Goal: Transaction & Acquisition: Purchase product/service

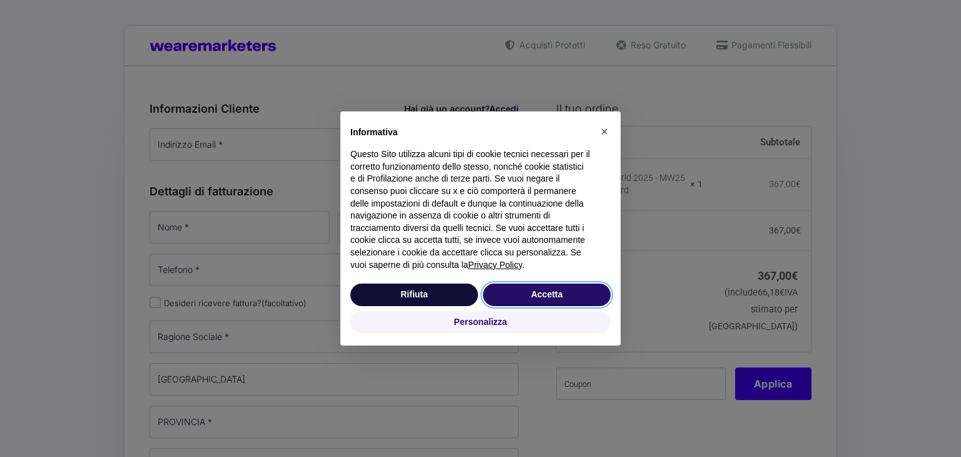
click at [552, 290] on button "Accetta" at bounding box center [547, 294] width 128 height 23
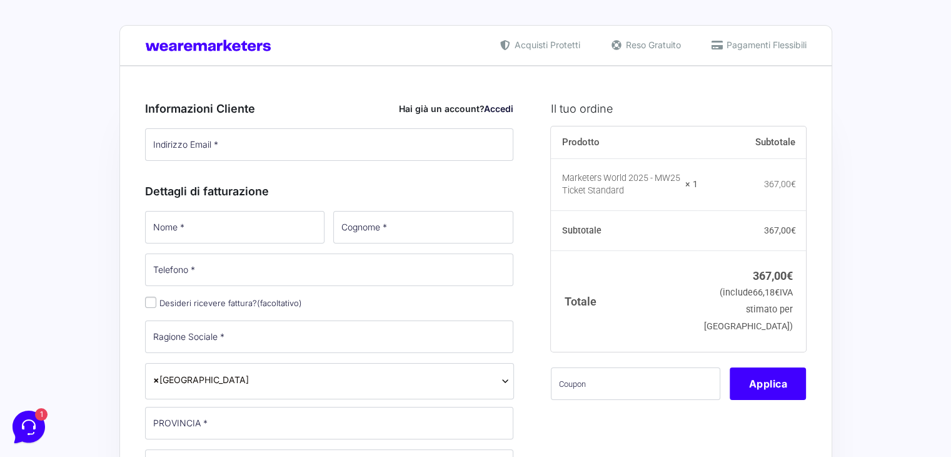
click at [495, 107] on link "Accedi" at bounding box center [498, 108] width 29 height 11
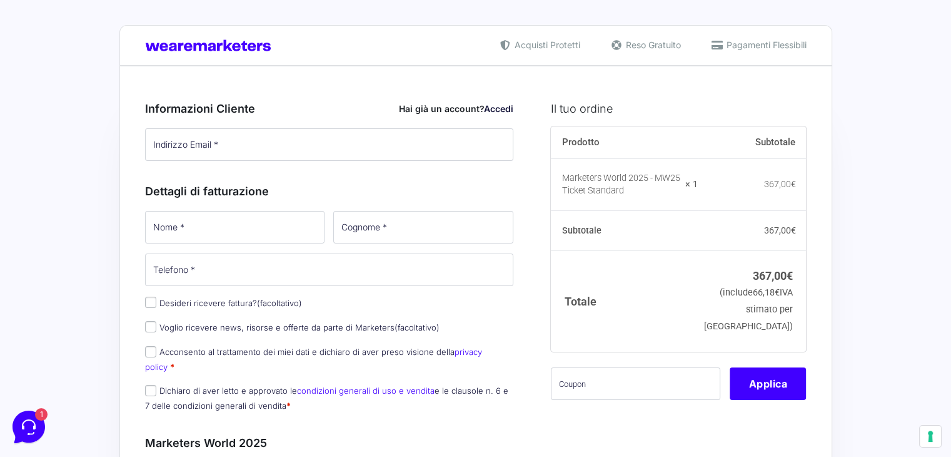
type input "[PERSON_NAME][EMAIL_ADDRESS][DOMAIN_NAME]"
type input "[PERSON_NAME]"
type input "GENNARINI"
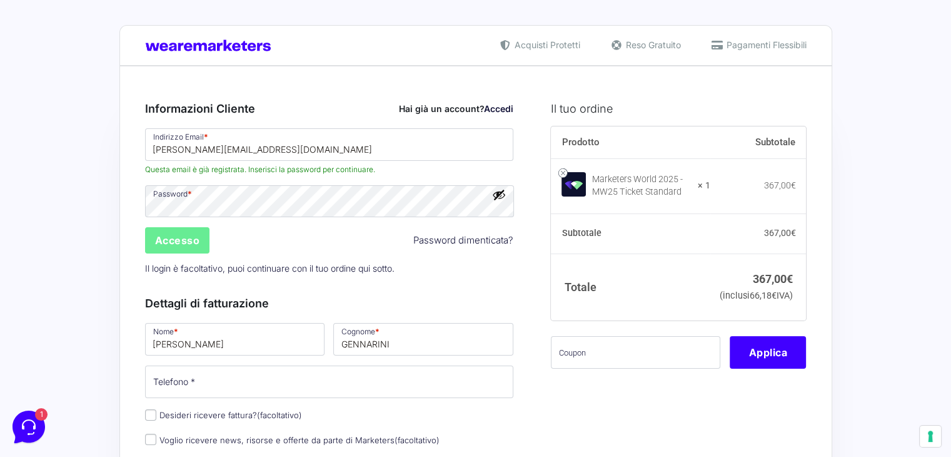
click at [496, 191] on button "Mostra password" at bounding box center [499, 195] width 14 height 14
click at [170, 241] on input "Accesso" at bounding box center [177, 240] width 65 height 26
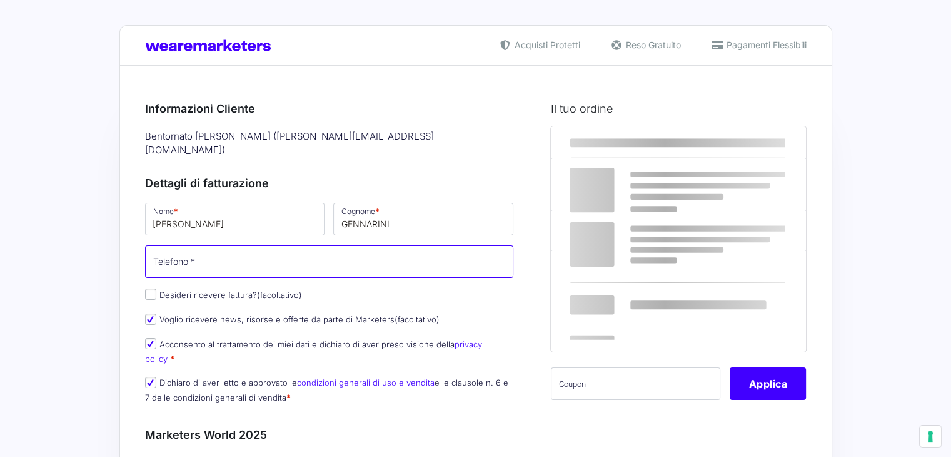
click at [192, 248] on input "Telefono *" at bounding box center [329, 261] width 369 height 33
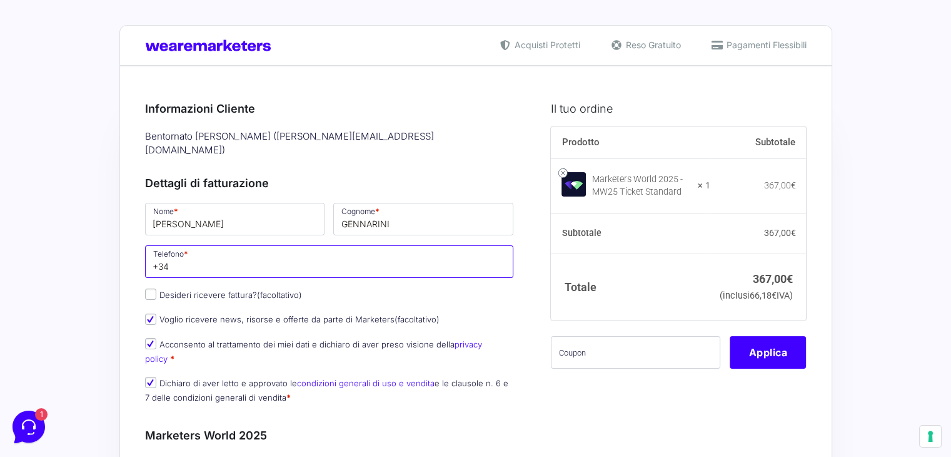
type input "[PHONE_NUMBER]"
select select "ES"
click at [150, 288] on input "Desideri ricevere fattura? (facoltativo)" at bounding box center [150, 293] width 11 height 11
checkbox input "true"
select select "IT"
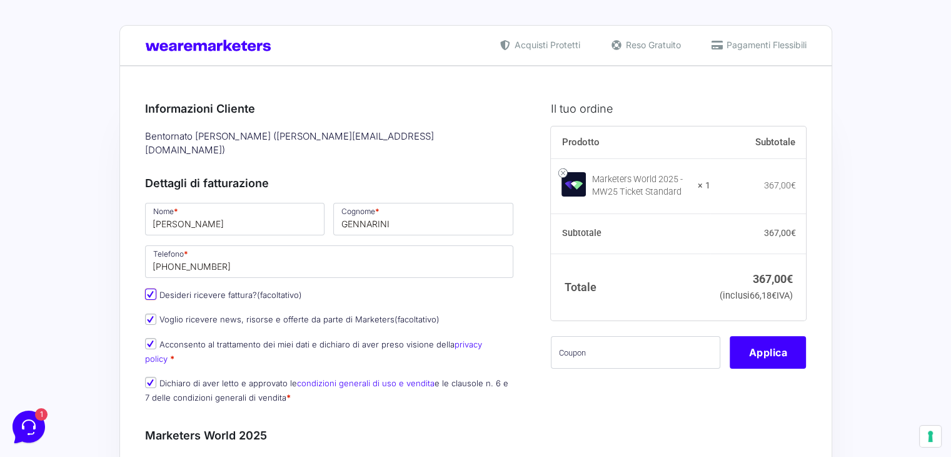
type input "0000000"
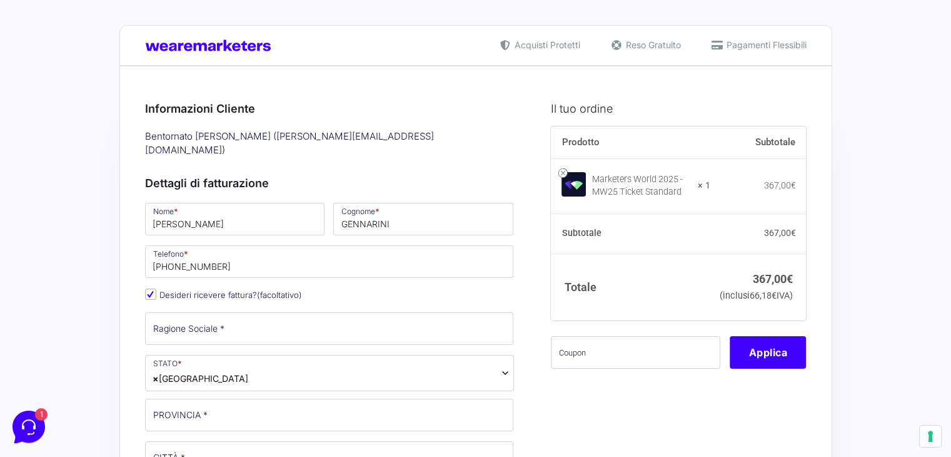
click at [498, 358] on span "× [GEOGRAPHIC_DATA]" at bounding box center [329, 373] width 369 height 36
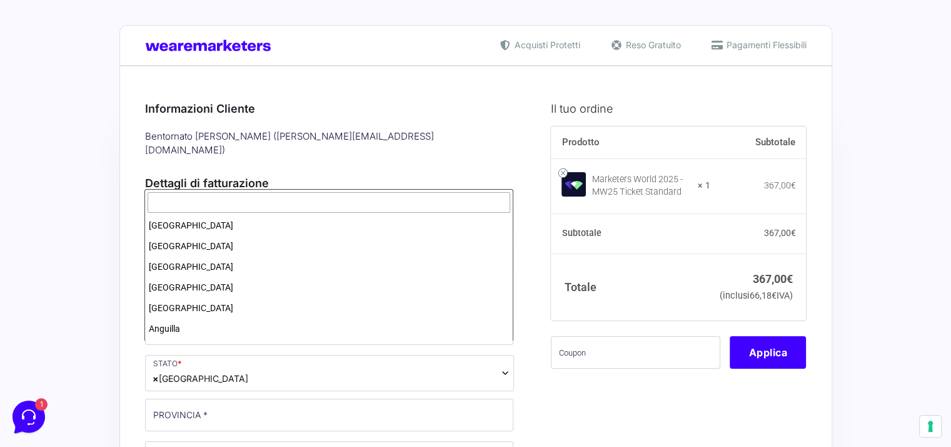
scroll to position [2374, 0]
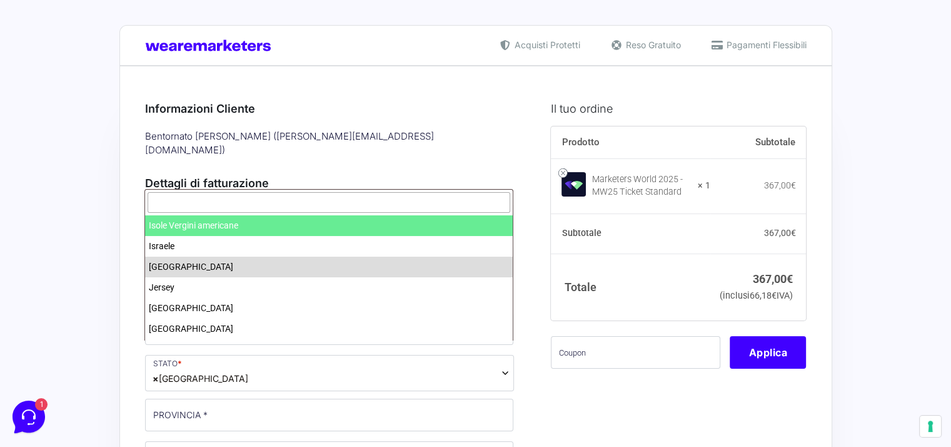
click at [285, 191] on span at bounding box center [329, 203] width 368 height 26
click at [283, 201] on input "s" at bounding box center [329, 202] width 363 height 21
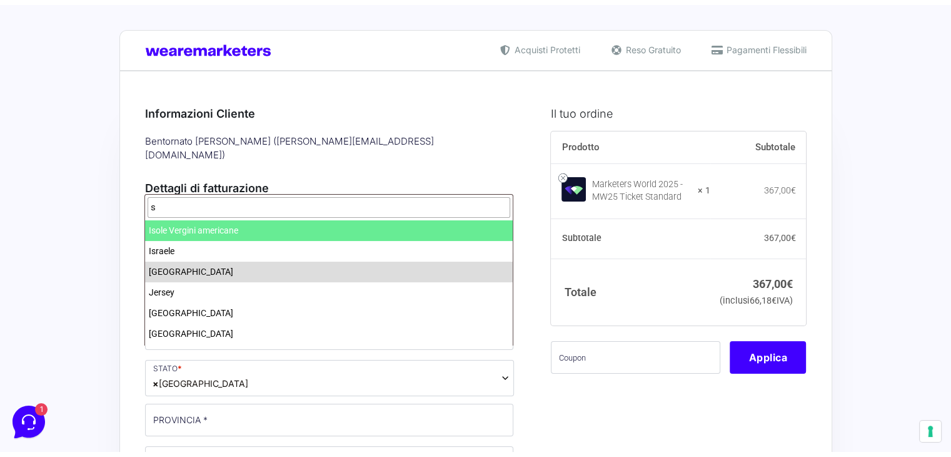
scroll to position [0, 0]
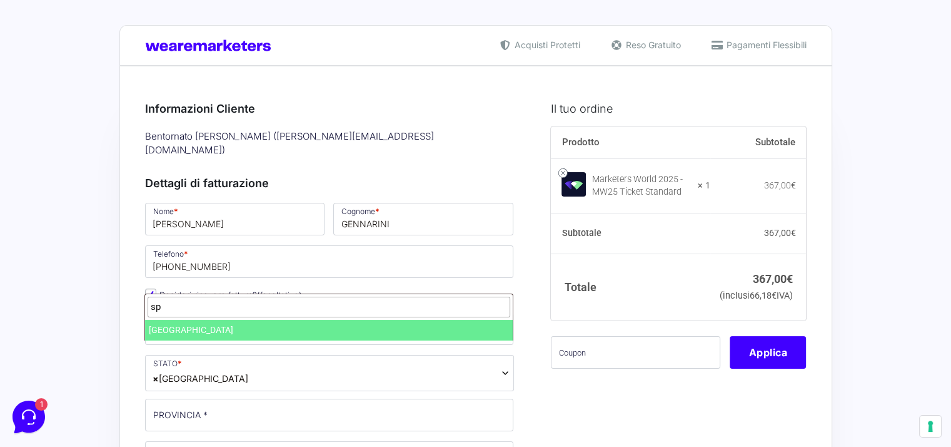
type input "sp"
select select "ES"
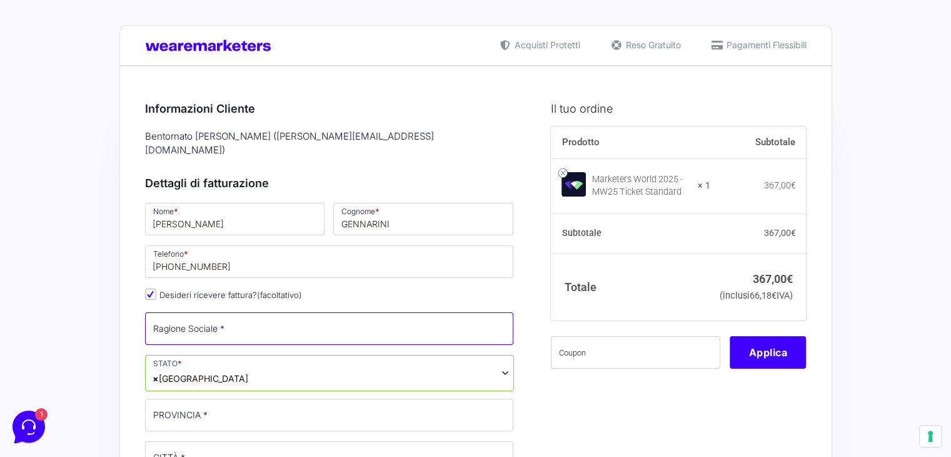
click at [220, 316] on input "Ragione Sociale *" at bounding box center [329, 328] width 369 height 33
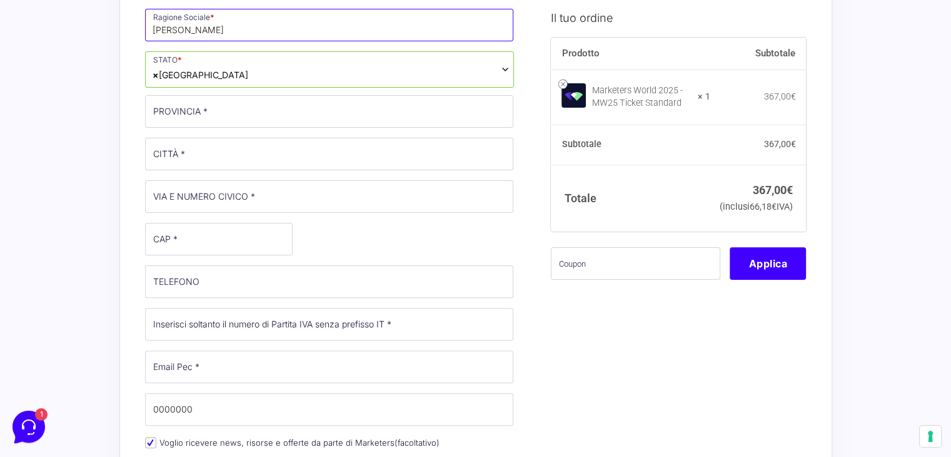
scroll to position [331, 0]
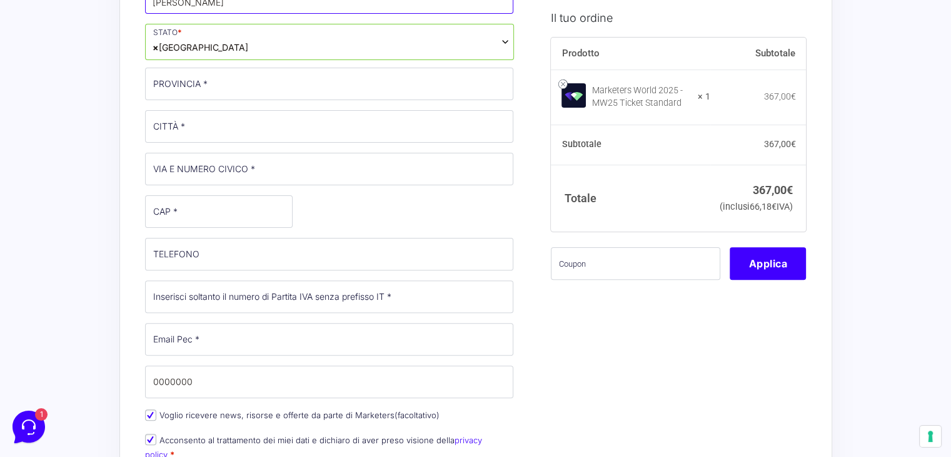
type input "Monica Gennarini"
click at [150, 409] on input "Voglio ricevere news, risorse e offerte da parte di Marketers (facoltativo)" at bounding box center [150, 414] width 11 height 11
checkbox input "false"
click at [150, 433] on input "Acconsento al trattamento dei miei dati e dichiaro di aver preso visione della …" at bounding box center [150, 438] width 11 height 11
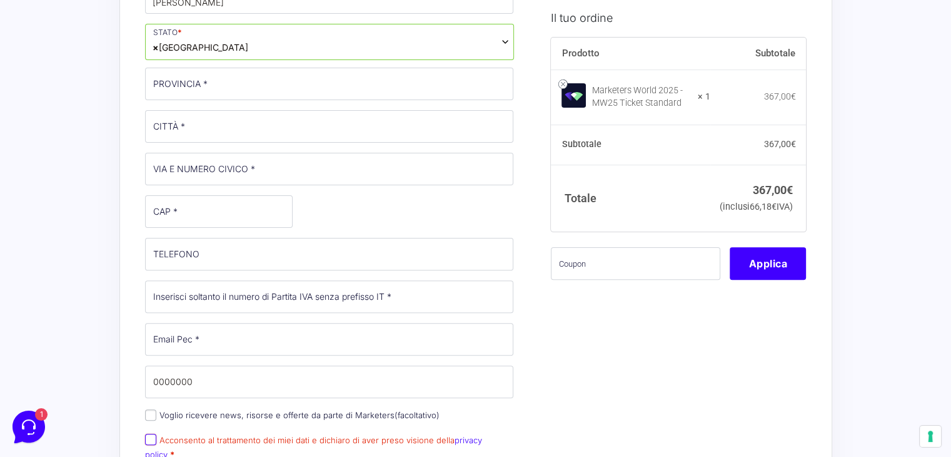
click at [150, 433] on input "Acconsento al trattamento dei miei dati e dichiaro di aver preso visione della …" at bounding box center [150, 438] width 11 height 11
checkbox input "true"
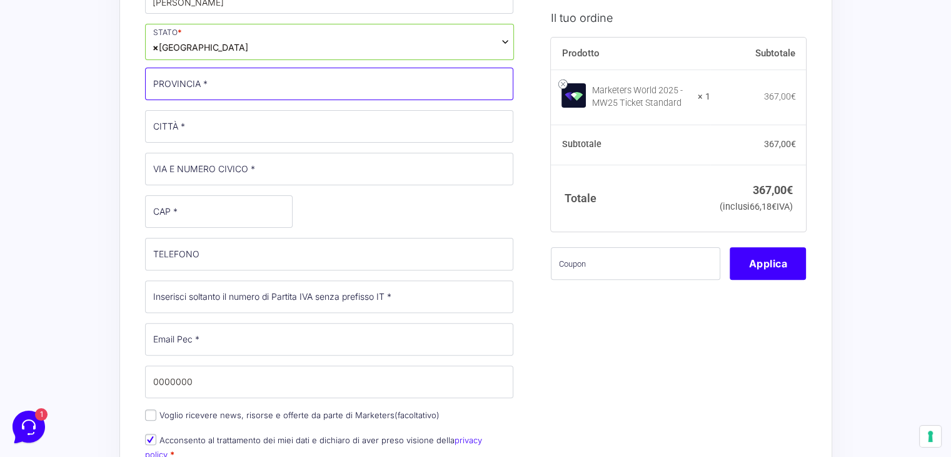
click at [222, 83] on input "PROVINCIA *" at bounding box center [329, 84] width 369 height 33
type input "Barcelona"
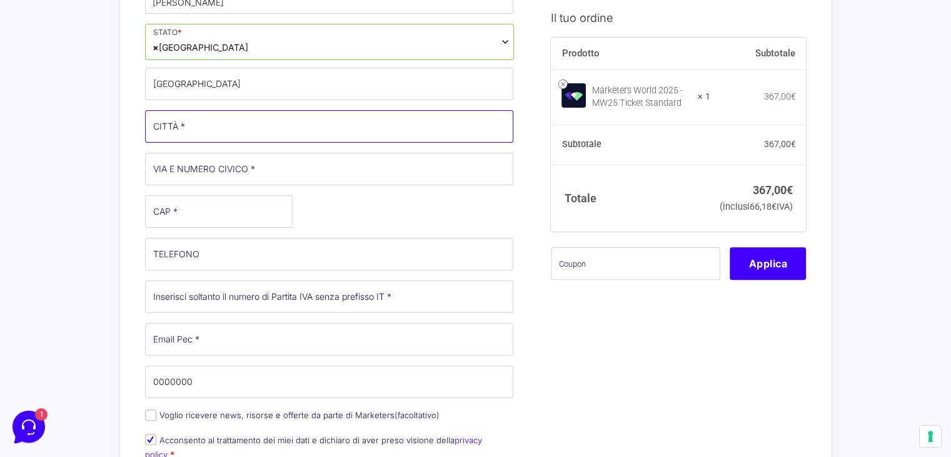
type input "Barcelona"
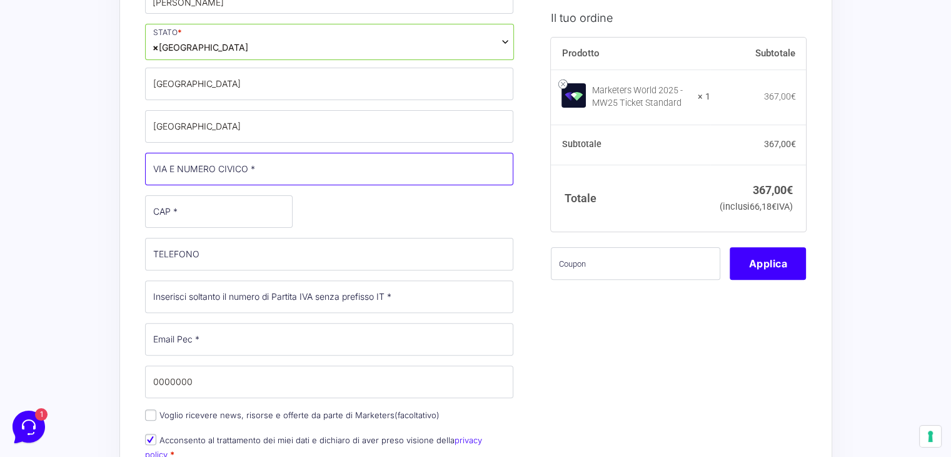
type input "Carrer de Casanova, 82"
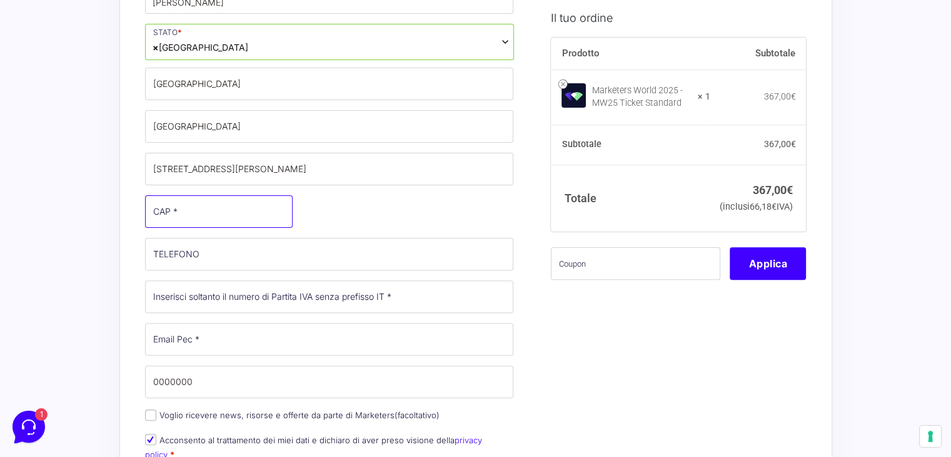
type input "08011"
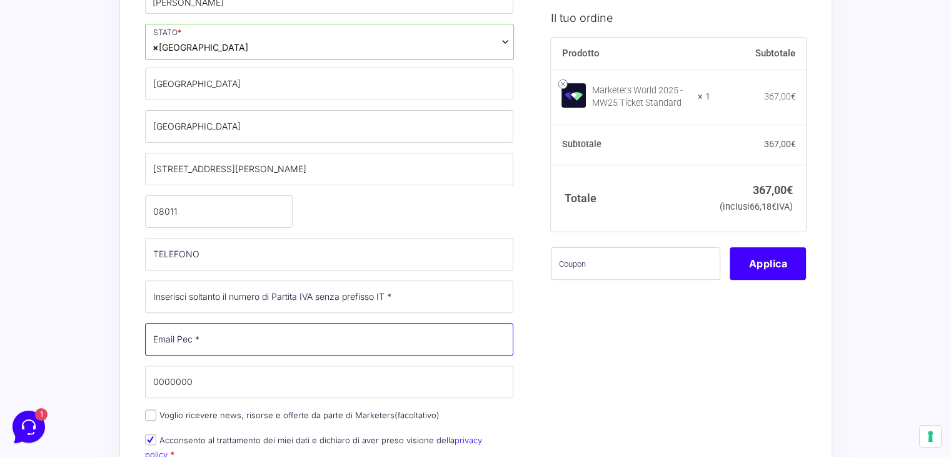
type input "monicagennarini@msn.com"
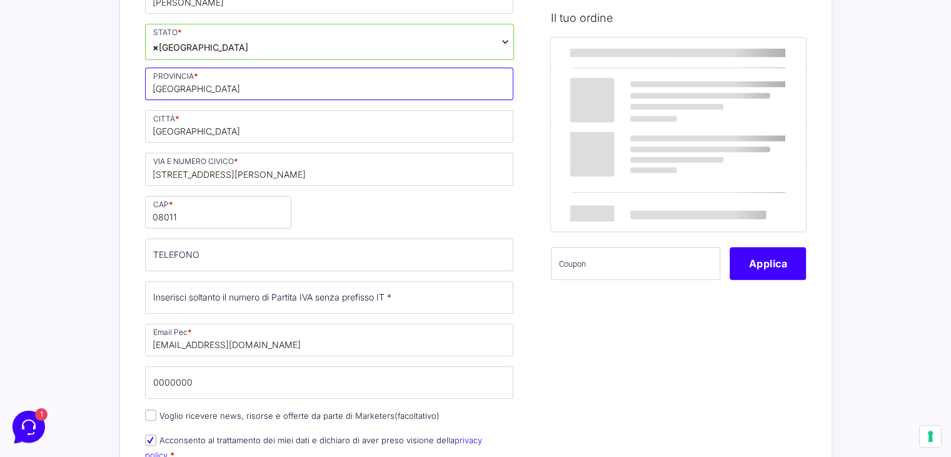
click at [181, 71] on input "Barcelona" at bounding box center [329, 84] width 369 height 33
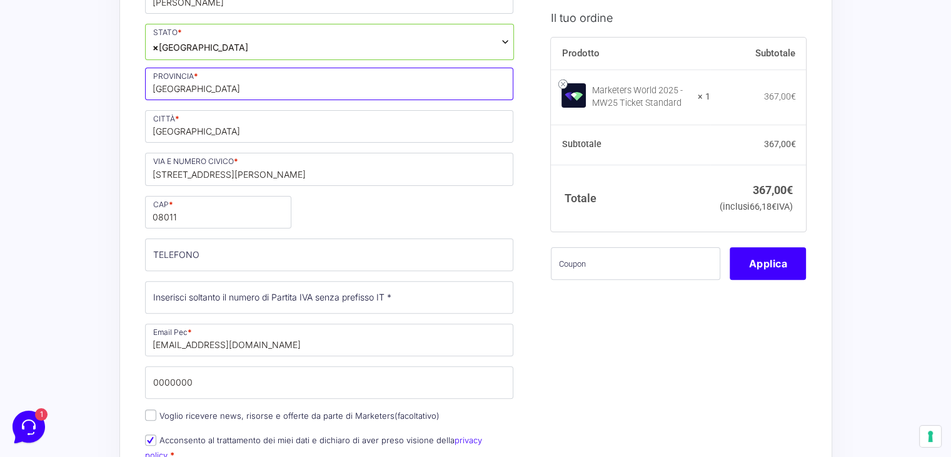
click at [178, 71] on input "Barcelona" at bounding box center [329, 84] width 369 height 33
type input "Barcellona"
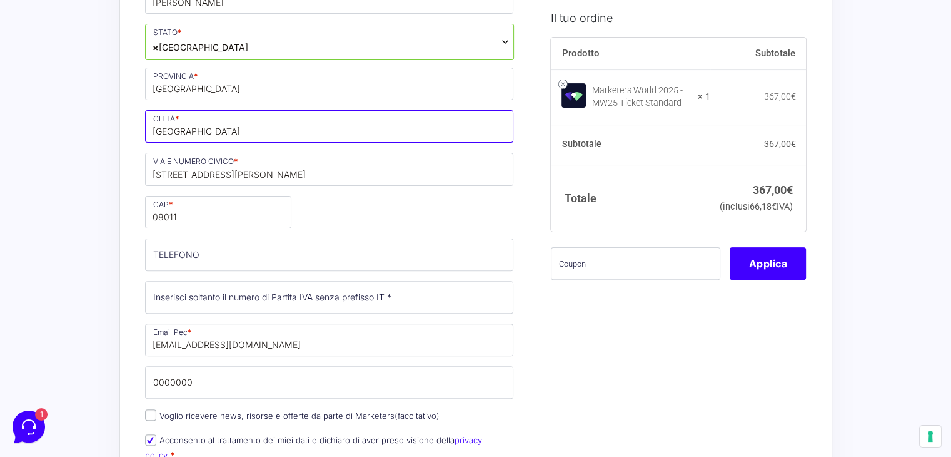
click at [178, 116] on input "Barcelona" at bounding box center [329, 126] width 369 height 33
type input "Barcellona"
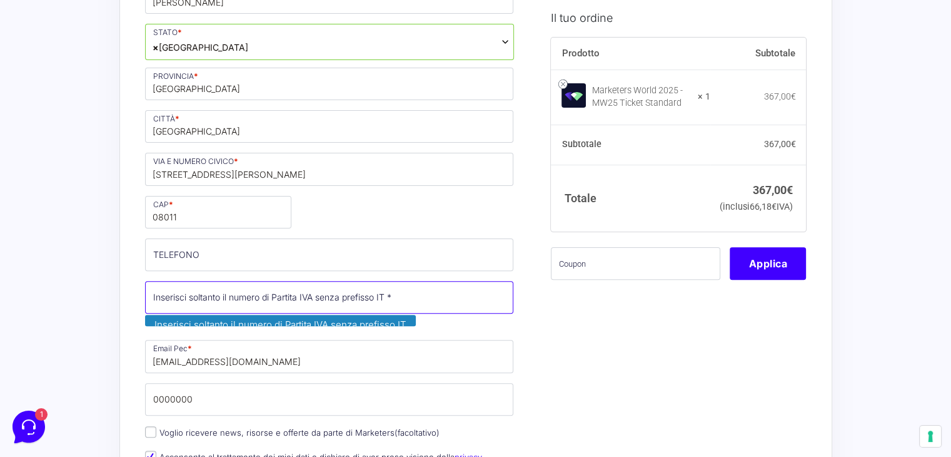
click at [235, 286] on input "Partita Iva *" at bounding box center [329, 297] width 369 height 33
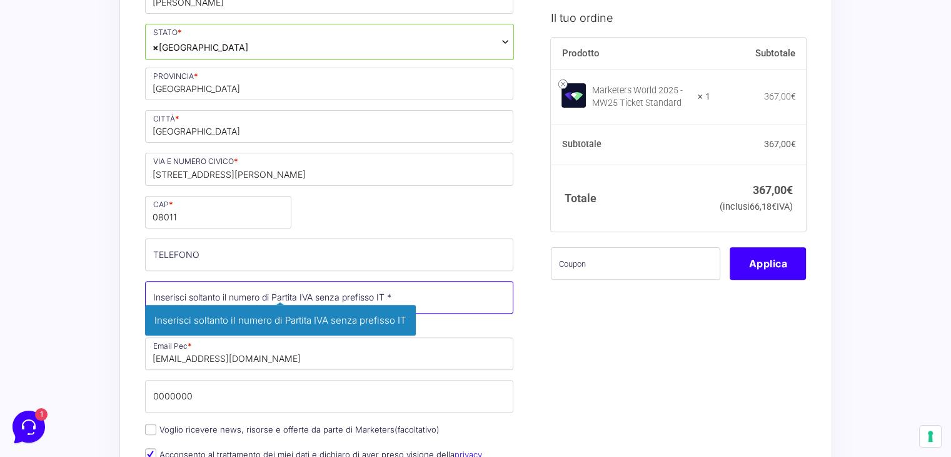
type input "y"
type input "ESY2633154J"
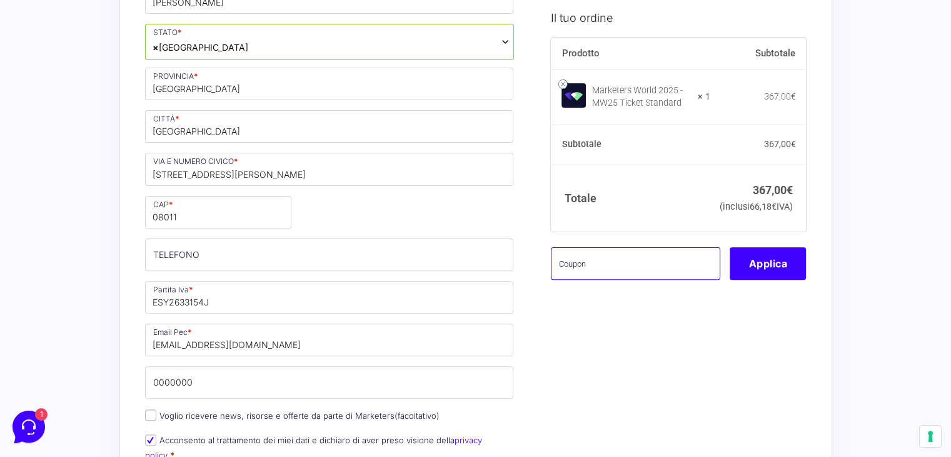
click at [629, 280] on input "text" at bounding box center [635, 264] width 169 height 33
type input "MW25FAMILY"
click at [786, 280] on button "Applica" at bounding box center [768, 264] width 76 height 33
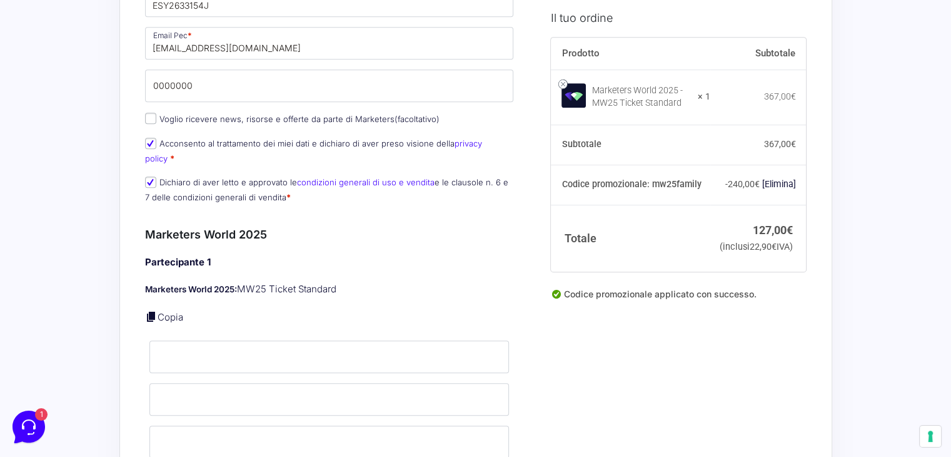
scroll to position [630, 0]
click at [171, 308] on link "Copia" at bounding box center [171, 314] width 26 height 12
type input "[PERSON_NAME]"
type input "GENNARINI"
type input "[PERSON_NAME][EMAIL_ADDRESS][DOMAIN_NAME]"
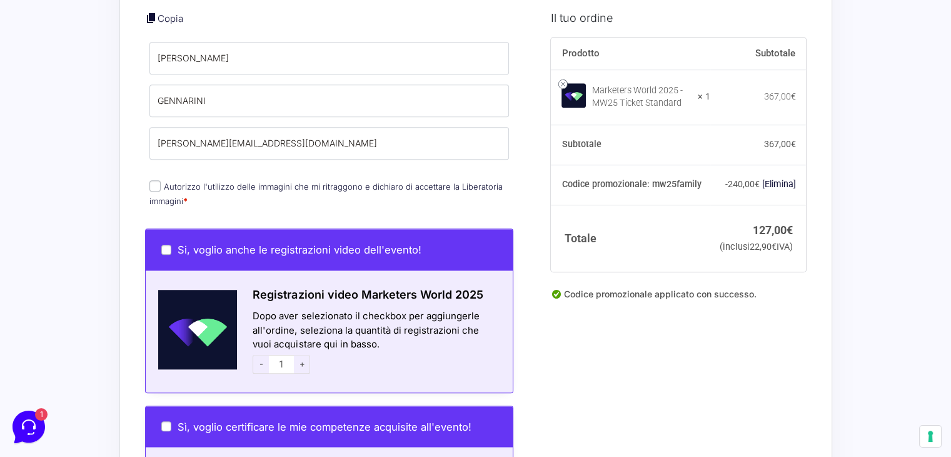
scroll to position [933, 0]
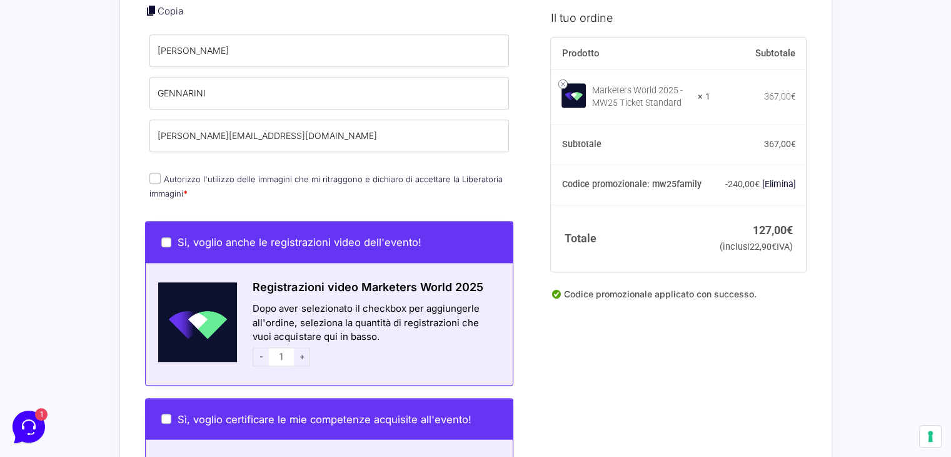
click at [155, 173] on input "Autorizzo l'utilizzo delle immagini che mi ritraggono e dichiaro di accettare l…" at bounding box center [154, 178] width 11 height 11
checkbox input "true"
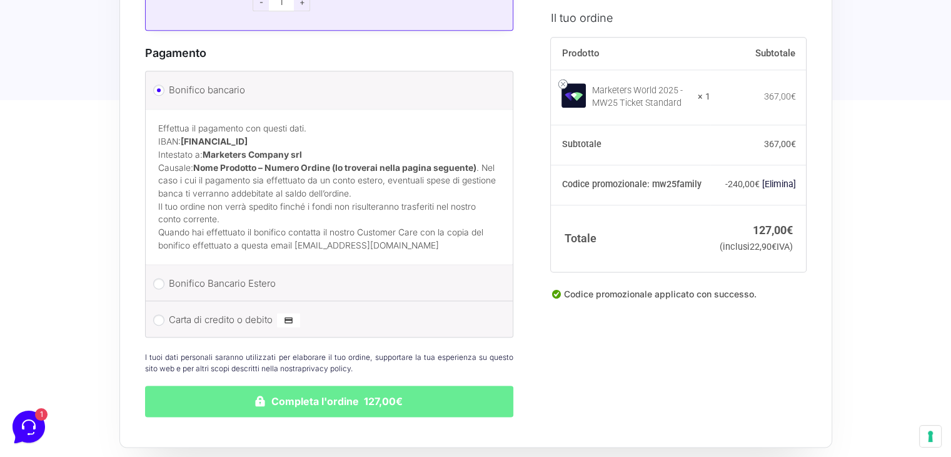
scroll to position [1559, 0]
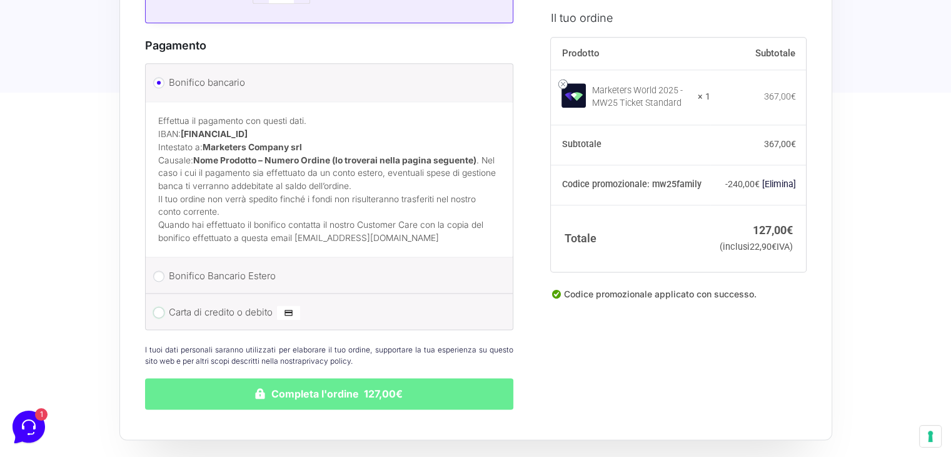
click at [154, 306] on input "Carta di credito o debito" at bounding box center [158, 311] width 11 height 11
radio input "true"
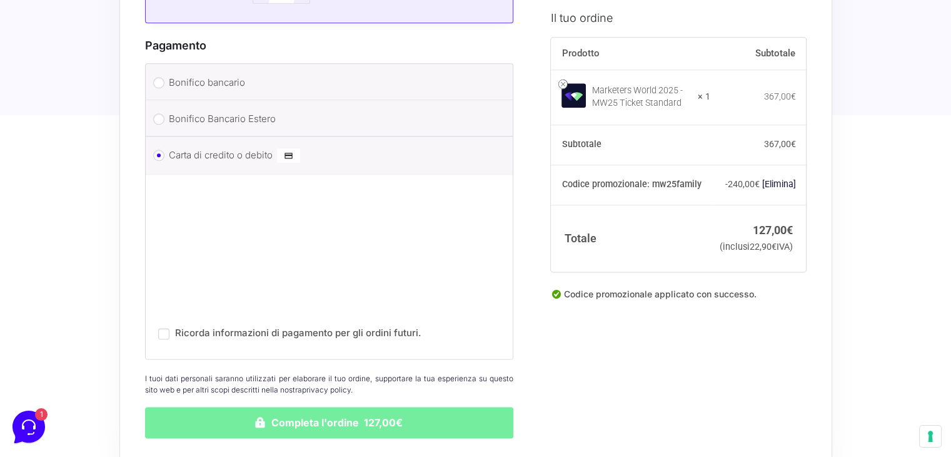
click at [220, 407] on button "Completa l'ordine 127,00€" at bounding box center [329, 422] width 369 height 31
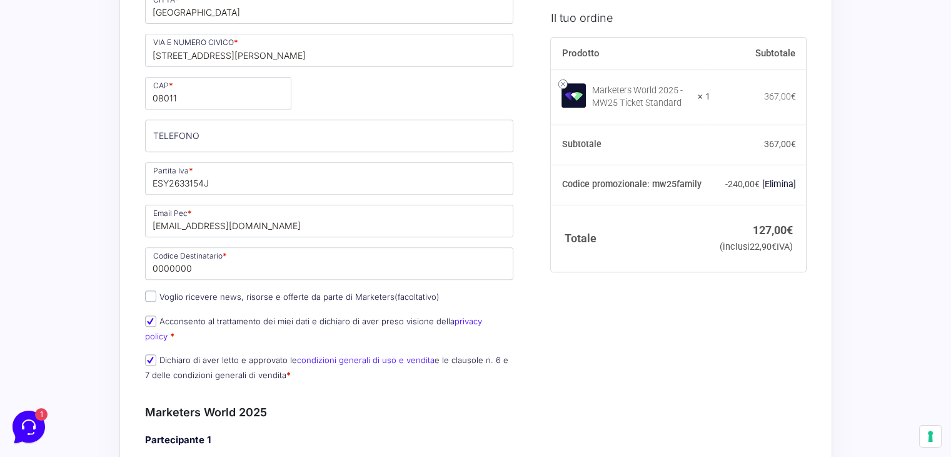
scroll to position [525, 0]
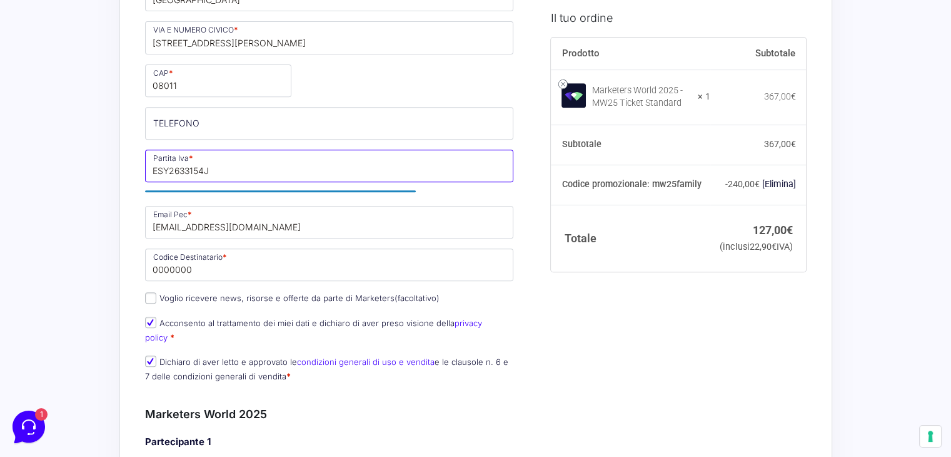
click at [163, 152] on input "ESY2633154J" at bounding box center [329, 165] width 369 height 33
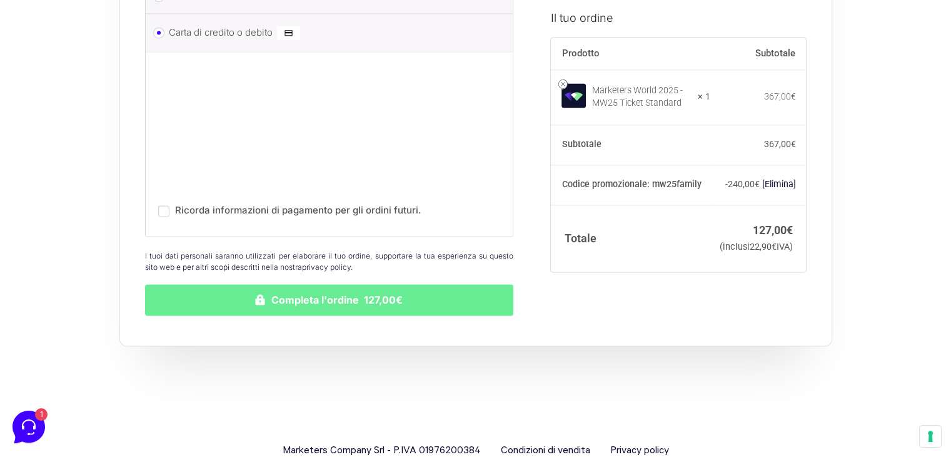
scroll to position [1632, 0]
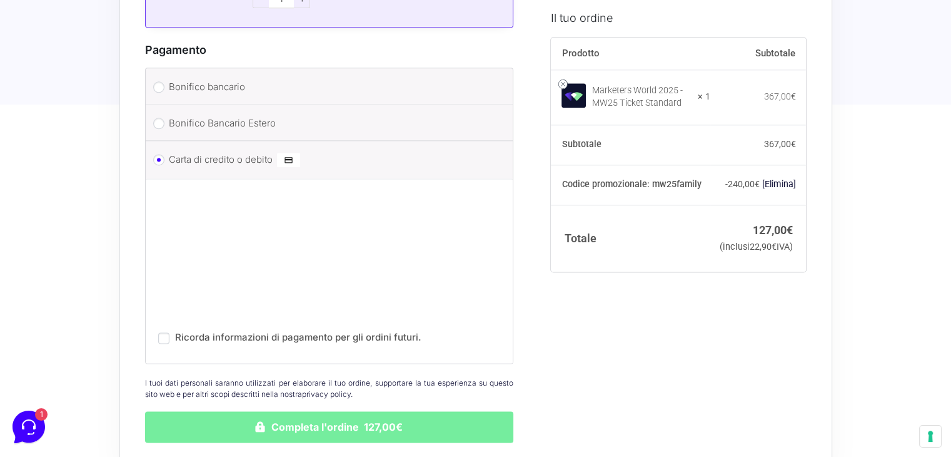
type input "Y2633154J"
click at [285, 411] on button "Completa l'ordine 127,00€" at bounding box center [329, 426] width 369 height 31
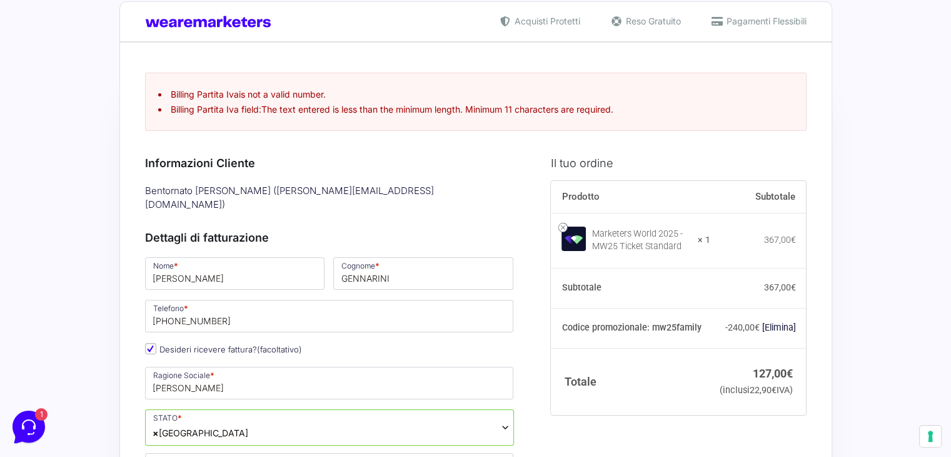
scroll to position [23, 0]
click at [22, 423] on icon at bounding box center [28, 426] width 14 height 16
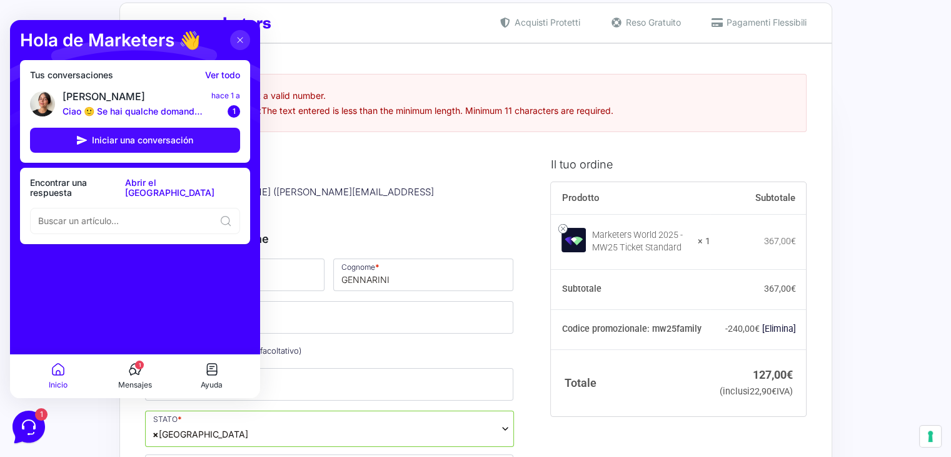
click at [128, 141] on span "Iniciar una conversación" at bounding box center [142, 140] width 101 height 10
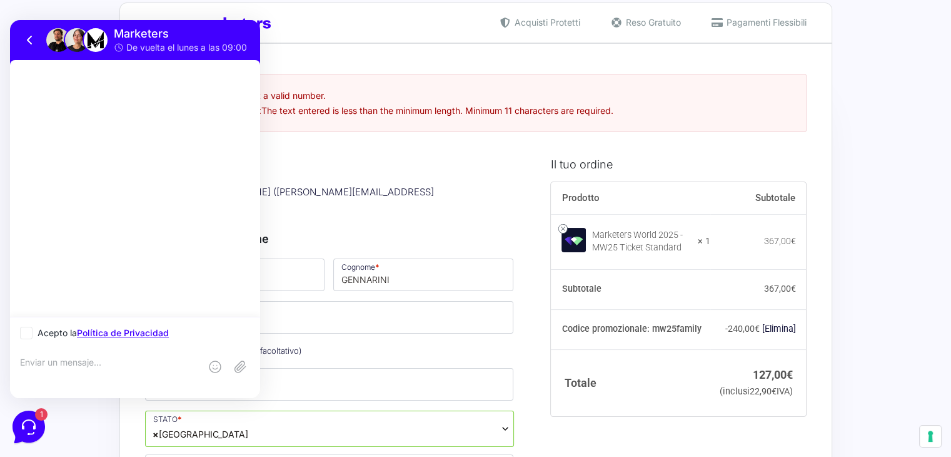
scroll to position [0, 0]
type textarea "Ciao, sto cercando di acquistare il biglietto ma con la partita IVA estera non …"
click at [27, 328] on icon at bounding box center [26, 332] width 13 height 13
click at [27, 329] on input "Acepto la Política de Privacidad" at bounding box center [24, 333] width 8 height 8
checkbox input "true"
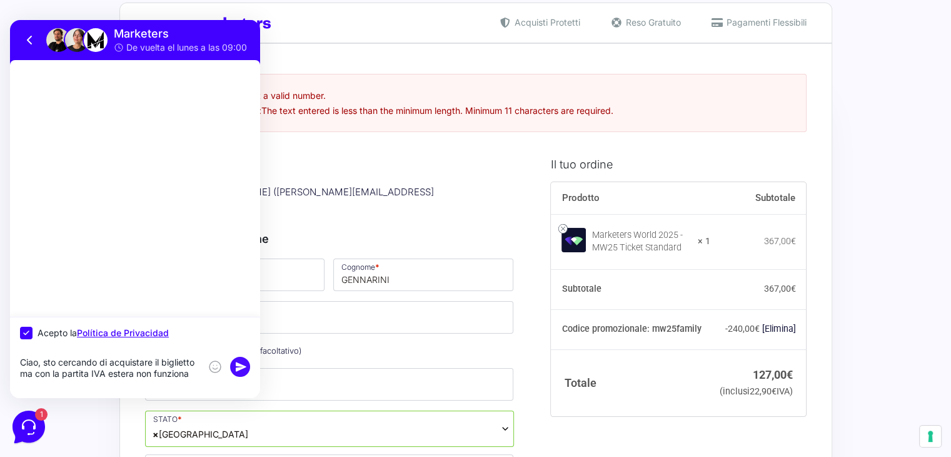
click at [240, 366] on rect at bounding box center [240, 367] width 20 height 20
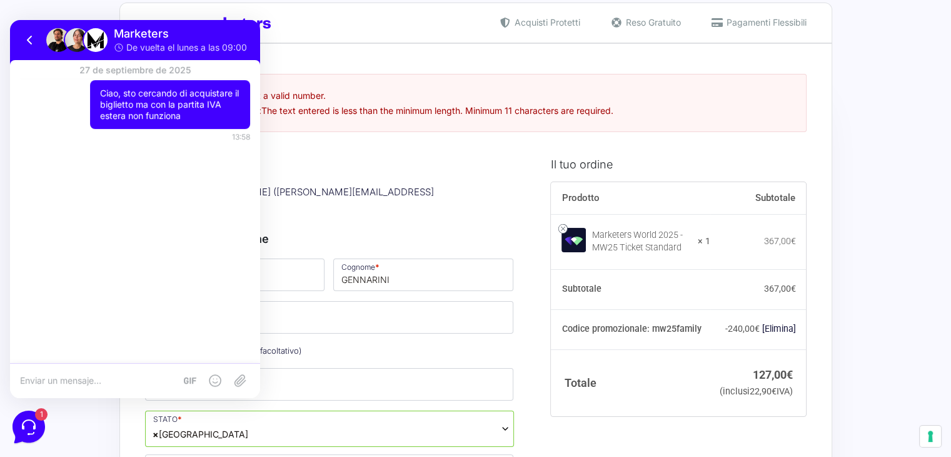
type textarea "j"
click at [89, 380] on textarea "j" at bounding box center [110, 380] width 180 height 11
